Goal: Navigation & Orientation: Find specific page/section

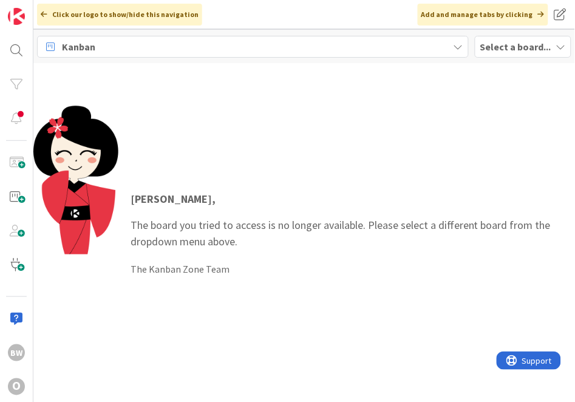
click at [504, 45] on b "Select a board..." at bounding box center [515, 47] width 71 height 12
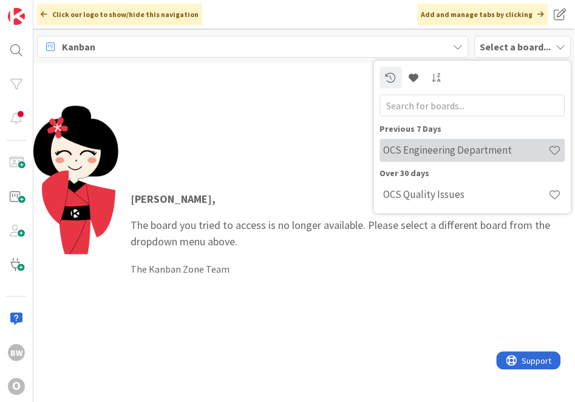
click at [447, 141] on div "OCS Engineering Department" at bounding box center [472, 149] width 185 height 23
